Goal: Use online tool/utility: Utilize a website feature to perform a specific function

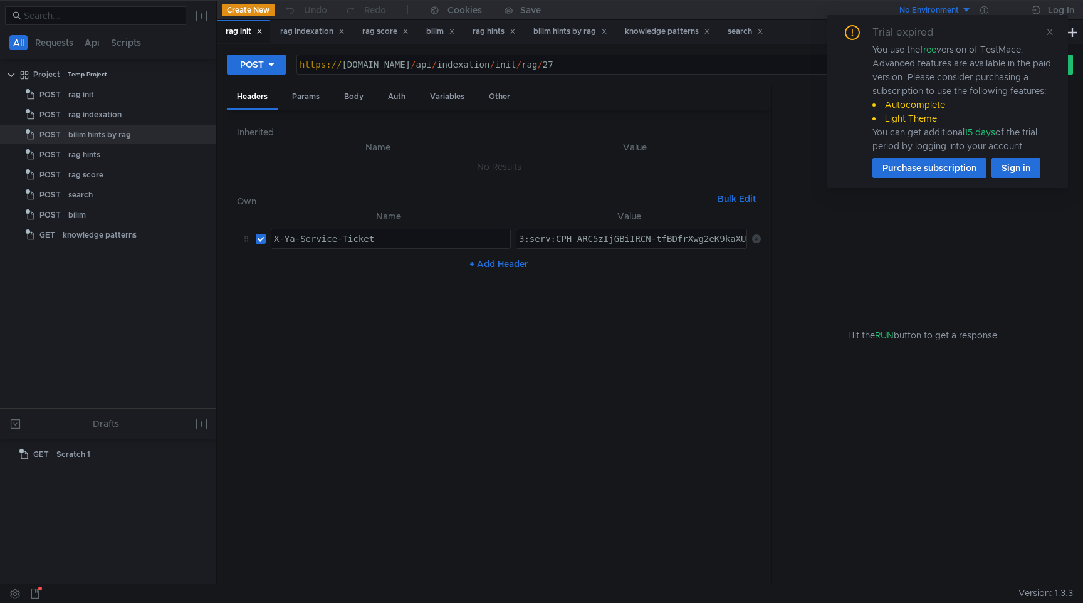
drag, startPoint x: 0, startPoint y: 0, endPoint x: 1054, endPoint y: 26, distance: 1054.1
click at [703, 230] on div "3:serv:CPH_ARC5zIjGBiIRCN-tfBDfrXwg2eK9kaXU_gE:Ud1VEUFY-WkBYNDIvrTpIMXz9xgG6K1m…" at bounding box center [632, 238] width 230 height 19
type textarea "3:serv:CPH_ARC5zIjGBiIRCN-tfBDfrXwg2eK9kaXU_gE:Ud1VEUFY-WkBYNDIvrTpIMXz9xgG6K1m…"
click at [1054, 26] on div "Trial expired You use the free version of TestMace. Advanced features are avail…" at bounding box center [947, 101] width 241 height 173
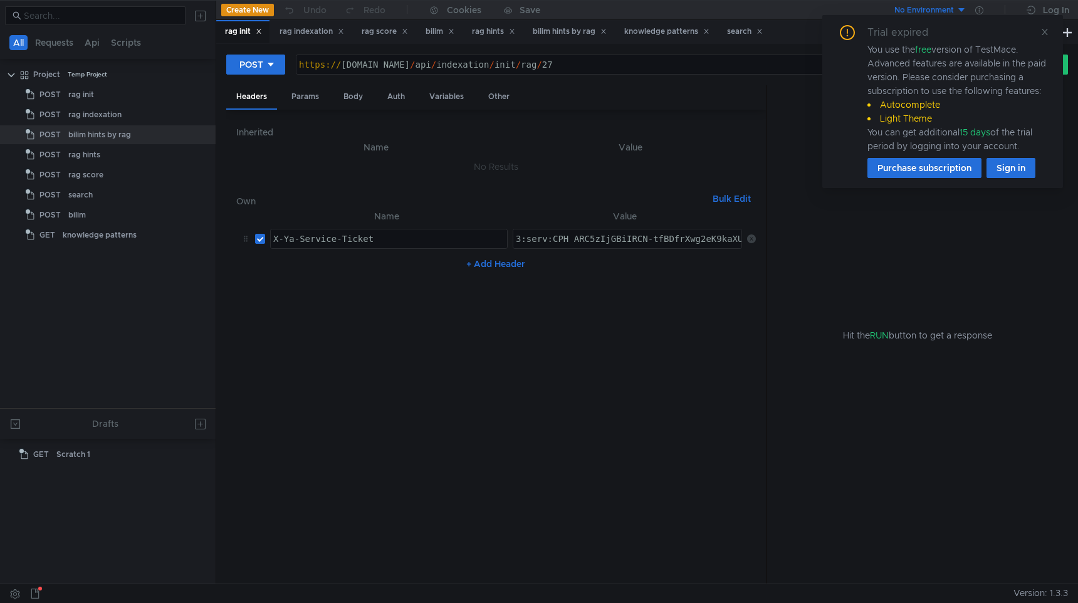
click at [1049, 33] on div "Trial expired You use the free version of TestMace. Advanced features are avail…" at bounding box center [942, 101] width 241 height 173
click at [1046, 33] on icon at bounding box center [1045, 32] width 6 height 6
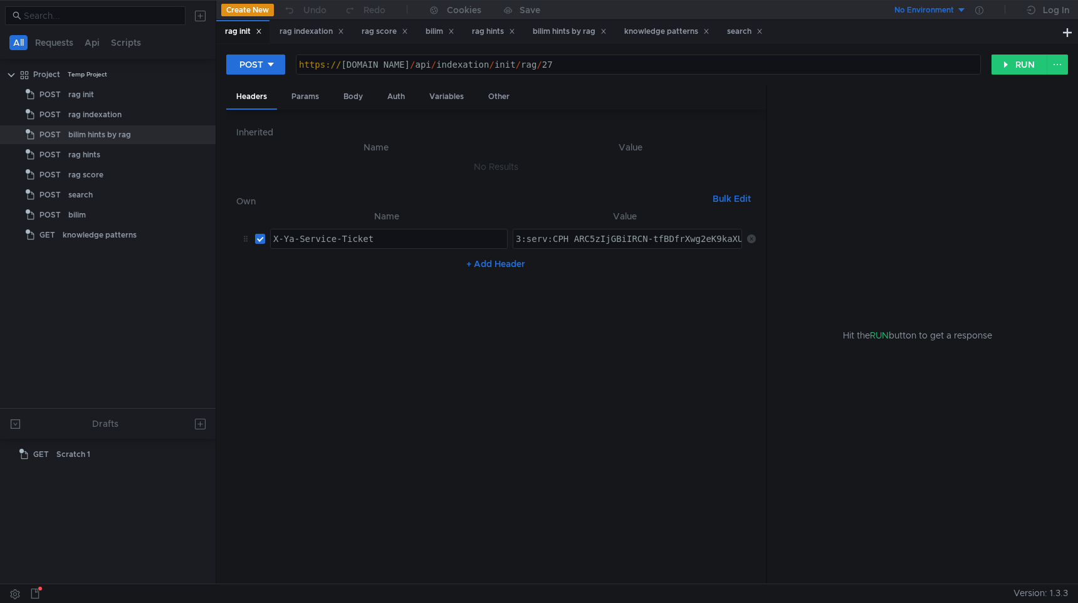
type textarea "[URL][DOMAIN_NAME]"
click at [715, 68] on div "https:// [DOMAIN_NAME] / api / indexation / init / rag / 27" at bounding box center [639, 75] width 684 height 30
click at [376, 31] on div "rag score" at bounding box center [385, 31] width 46 height 13
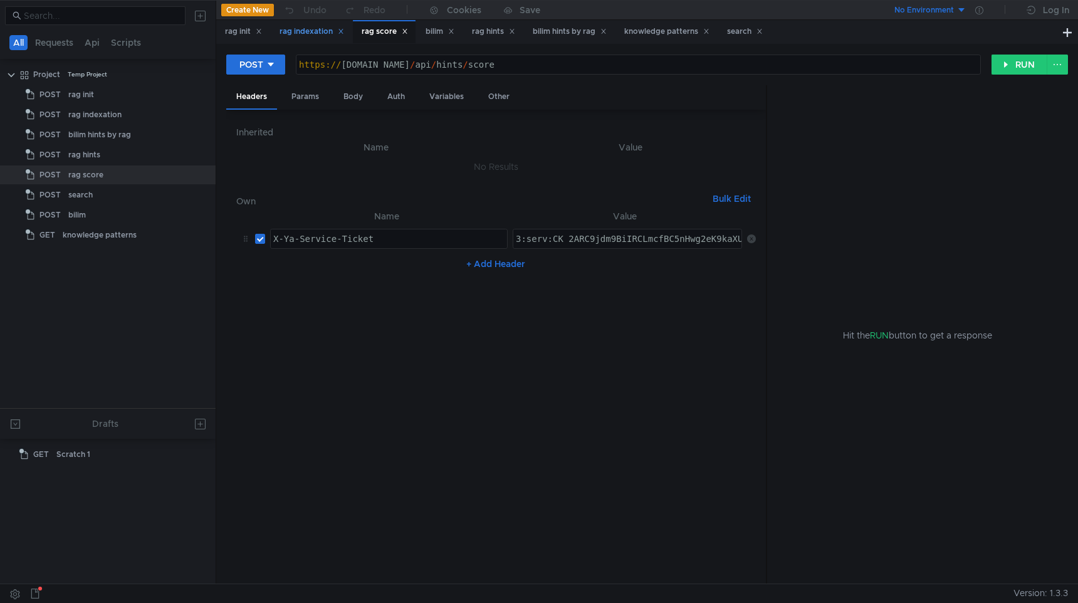
click at [316, 32] on div "rag indexation" at bounding box center [312, 31] width 65 height 13
click at [661, 39] on div "knowledge patterns" at bounding box center [667, 31] width 102 height 23
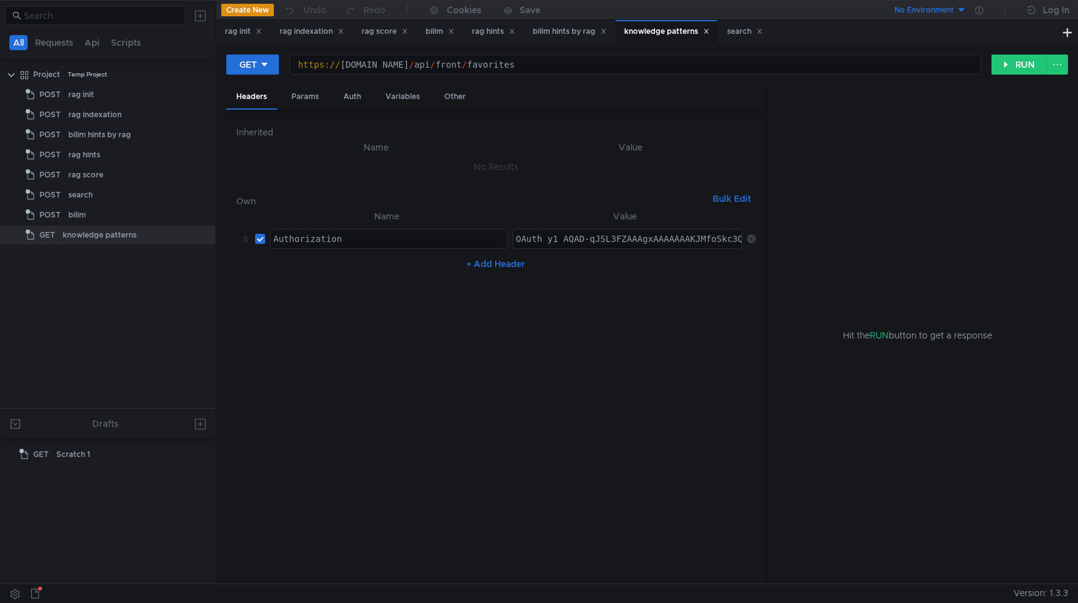
click at [547, 63] on div "https:// [DOMAIN_NAME] / api / front / favorites" at bounding box center [635, 75] width 690 height 30
paste textarea "knowledges"
click at [1018, 67] on button "RUN" at bounding box center [1020, 65] width 56 height 20
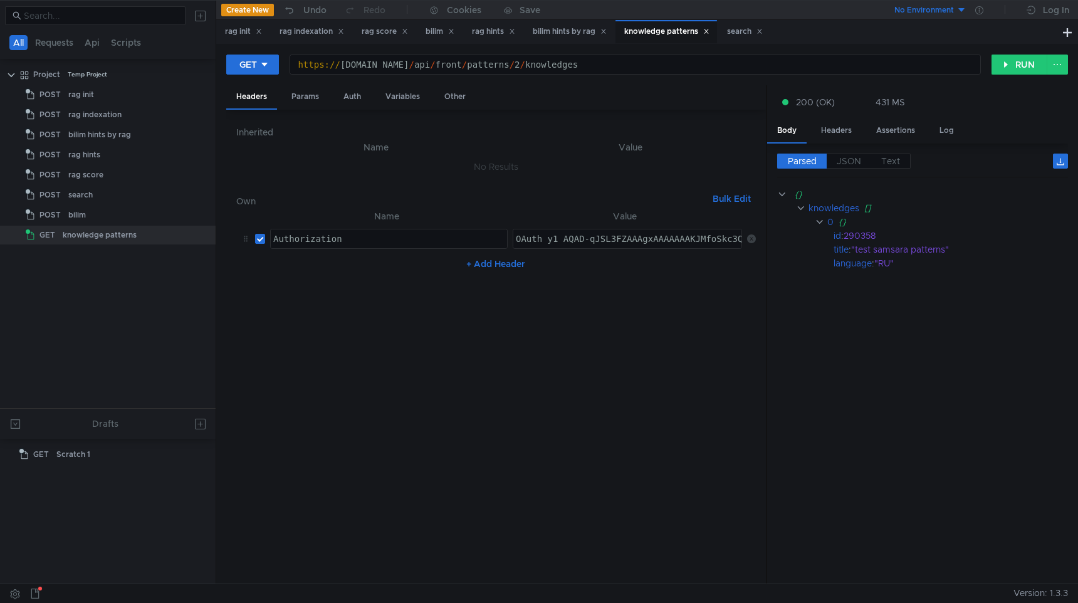
click at [599, 65] on div "https:// [DOMAIN_NAME] / api / front / patterns / 2 / knowledges" at bounding box center [635, 75] width 690 height 30
click at [1014, 66] on button "RUN" at bounding box center [1020, 65] width 56 height 20
click at [597, 65] on div "https:// [DOMAIN_NAME] / api / front / patterns / 1 / knowledges" at bounding box center [635, 75] width 690 height 30
type textarea "[URL][DOMAIN_NAME]"
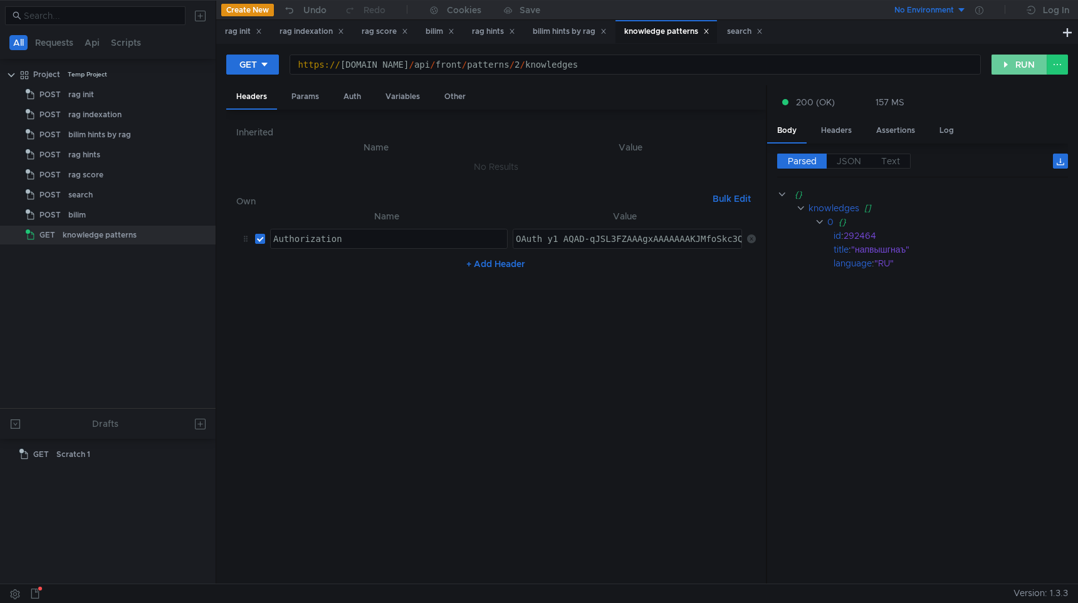
click at [1024, 72] on button "RUN" at bounding box center [1020, 65] width 56 height 20
click at [602, 66] on div "https:// [DOMAIN_NAME] / api / front / patterns / 2 / knowledges" at bounding box center [635, 75] width 690 height 30
click at [598, 64] on div "https:// [DOMAIN_NAME] / api / front / patterns / 2 / knowledges" at bounding box center [635, 75] width 690 height 30
drag, startPoint x: 491, startPoint y: 66, endPoint x: 690, endPoint y: 56, distance: 199.0
click at [690, 56] on div "https:// [DOMAIN_NAME] / api / front / patterns / 2 / knowledges" at bounding box center [635, 64] width 690 height 19
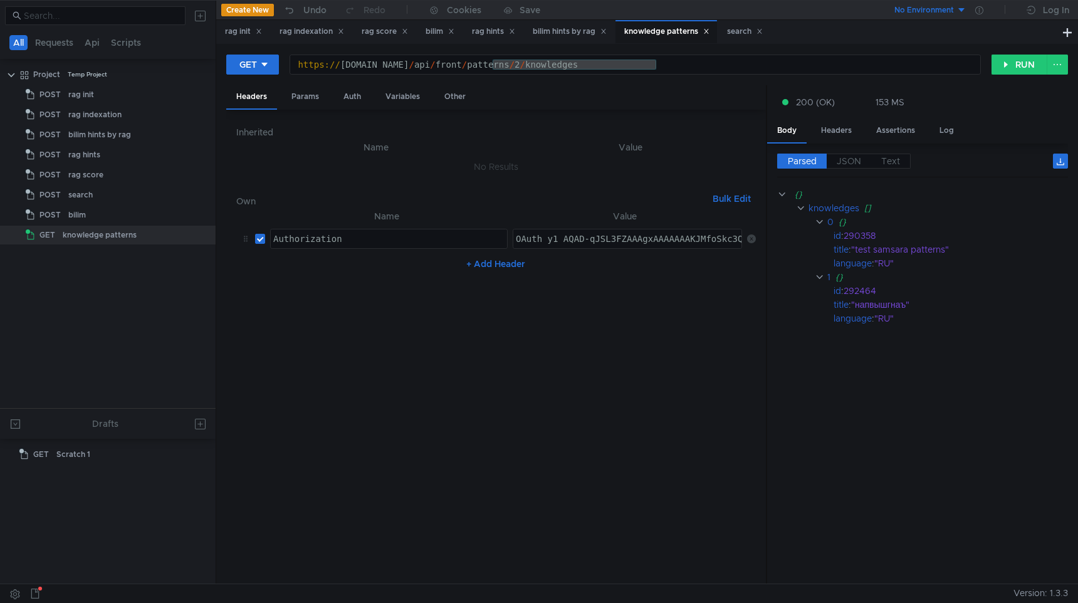
scroll to position [0, 23]
